Goal: Use online tool/utility: Utilize a website feature to perform a specific function

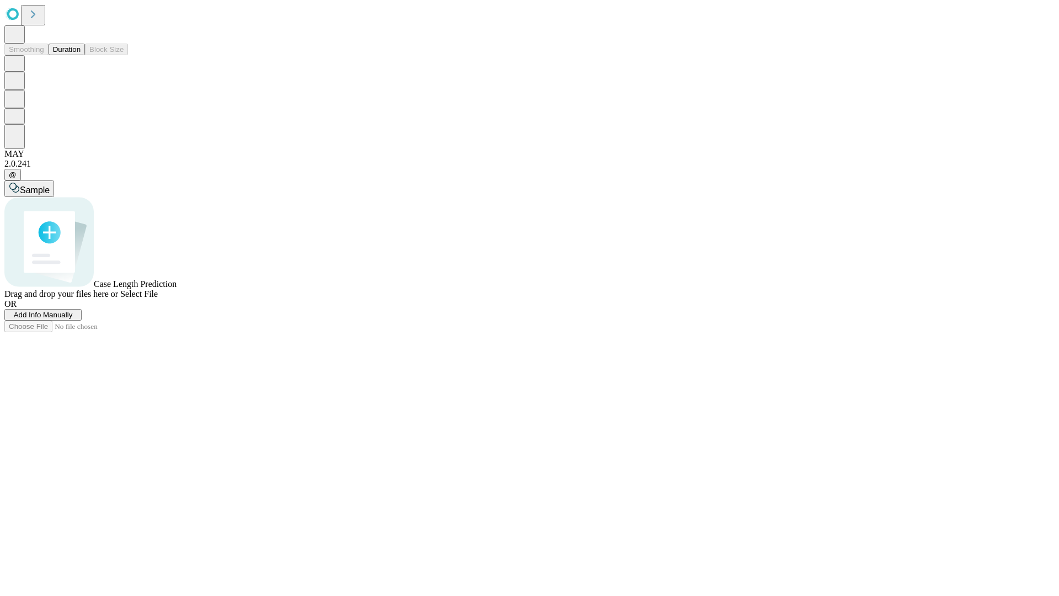
click at [81, 55] on button "Duration" at bounding box center [67, 50] width 36 height 12
click at [50, 185] on span "Sample" at bounding box center [35, 189] width 30 height 9
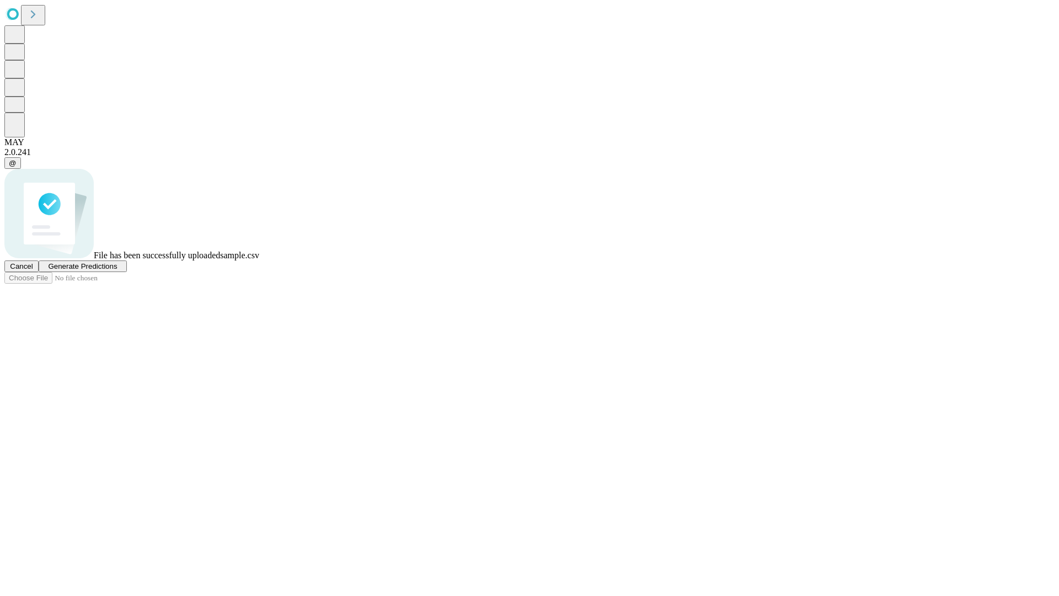
click at [117, 270] on span "Generate Predictions" at bounding box center [82, 266] width 69 height 8
